Goal: Find specific page/section: Find specific page/section

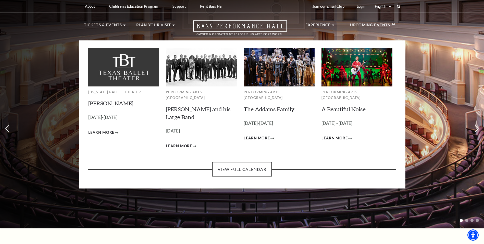
click at [365, 27] on p "Upcoming Events" at bounding box center [370, 26] width 40 height 9
click at [234, 165] on link "View Full Calendar" at bounding box center [241, 169] width 59 height 14
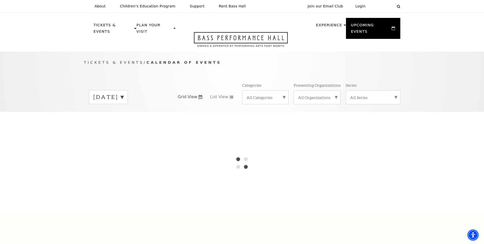
click at [124, 93] on label "[DATE]" at bounding box center [108, 97] width 30 height 8
click at [124, 104] on label "[DATE]" at bounding box center [108, 107] width 30 height 11
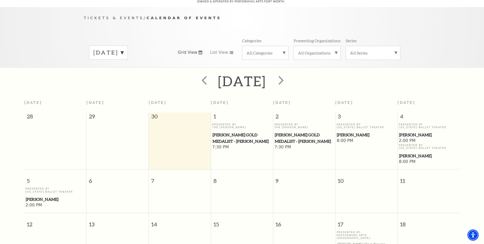
scroll to position [45, 0]
click at [289, 73] on span "next" at bounding box center [281, 79] width 15 height 15
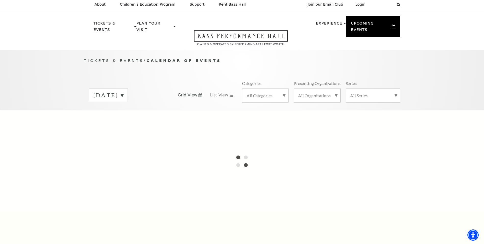
scroll to position [0, 0]
